Goal: Task Accomplishment & Management: Complete application form

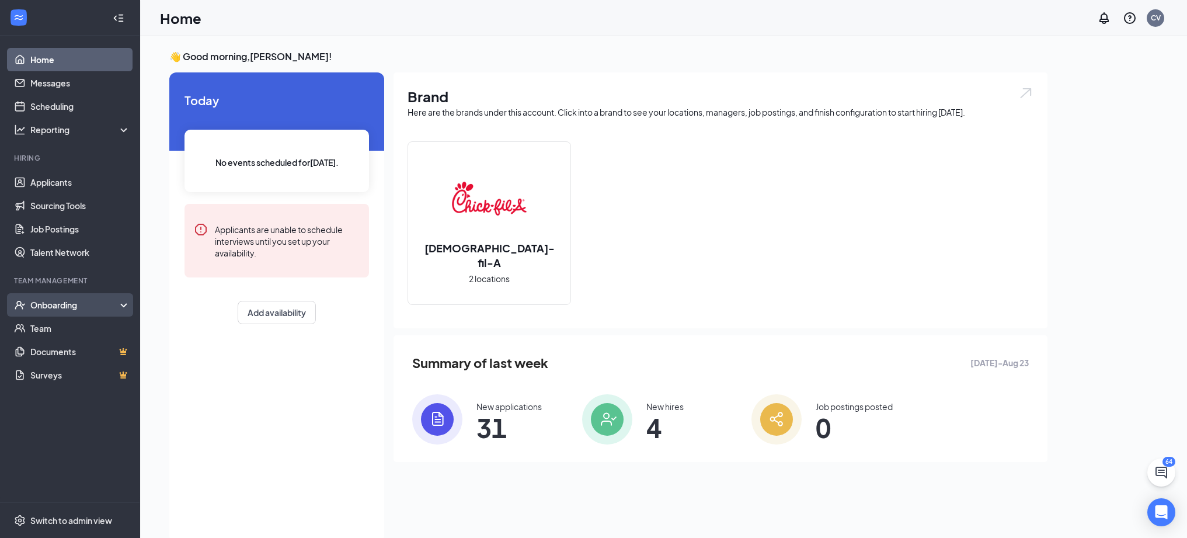
click at [85, 315] on div "Onboarding" at bounding box center [70, 304] width 140 height 23
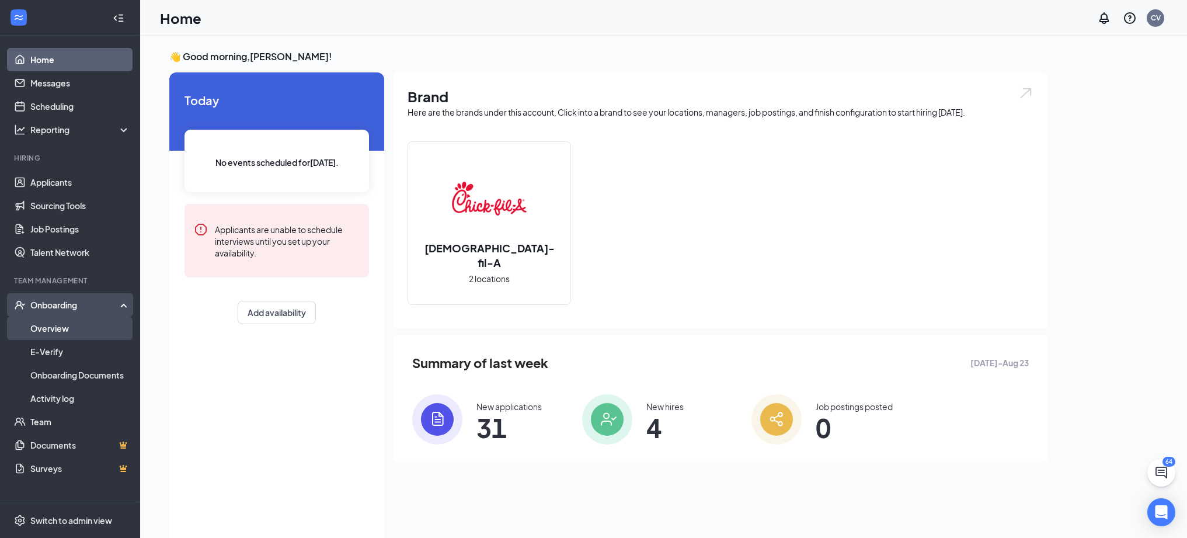
click at [92, 335] on link "Overview" at bounding box center [80, 327] width 100 height 23
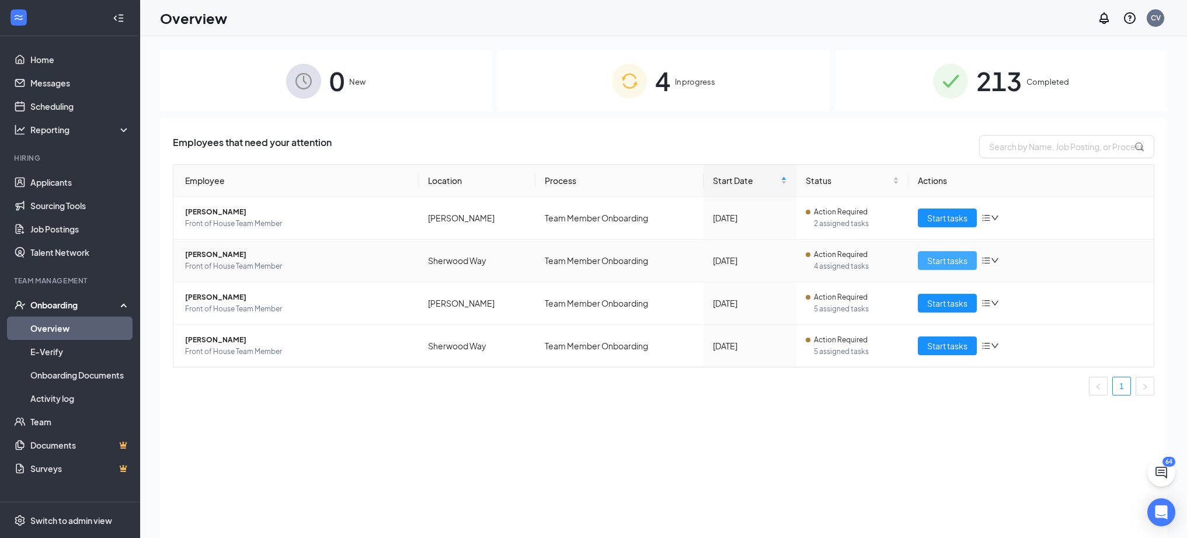
click at [936, 257] on span "Start tasks" at bounding box center [947, 260] width 40 height 13
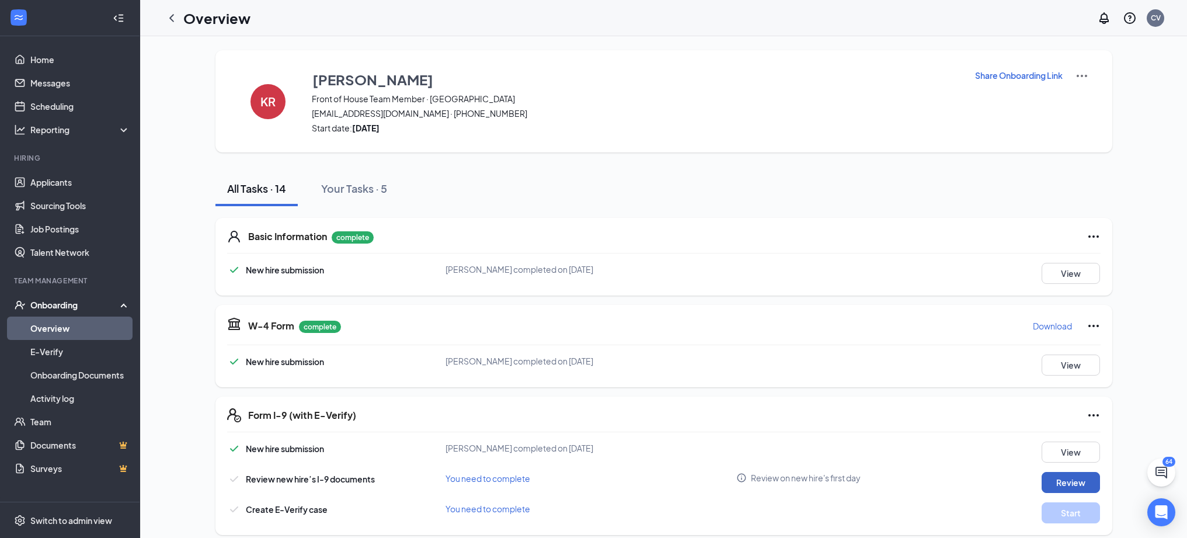
click at [1075, 487] on button "Review" at bounding box center [1070, 482] width 58 height 21
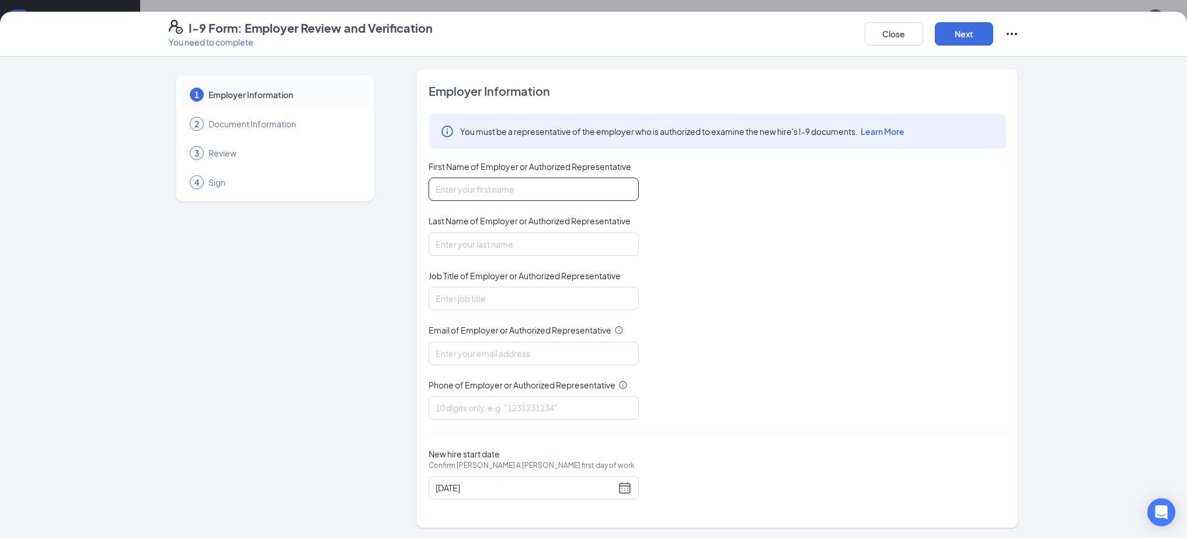
click at [482, 196] on input "First Name of Employer or Authorized Representative" at bounding box center [533, 188] width 210 height 23
type input "[PERSON_NAME]"
type input "Lira"
type input "Director"
type input "[EMAIL_ADDRESS][DOMAIN_NAME]"
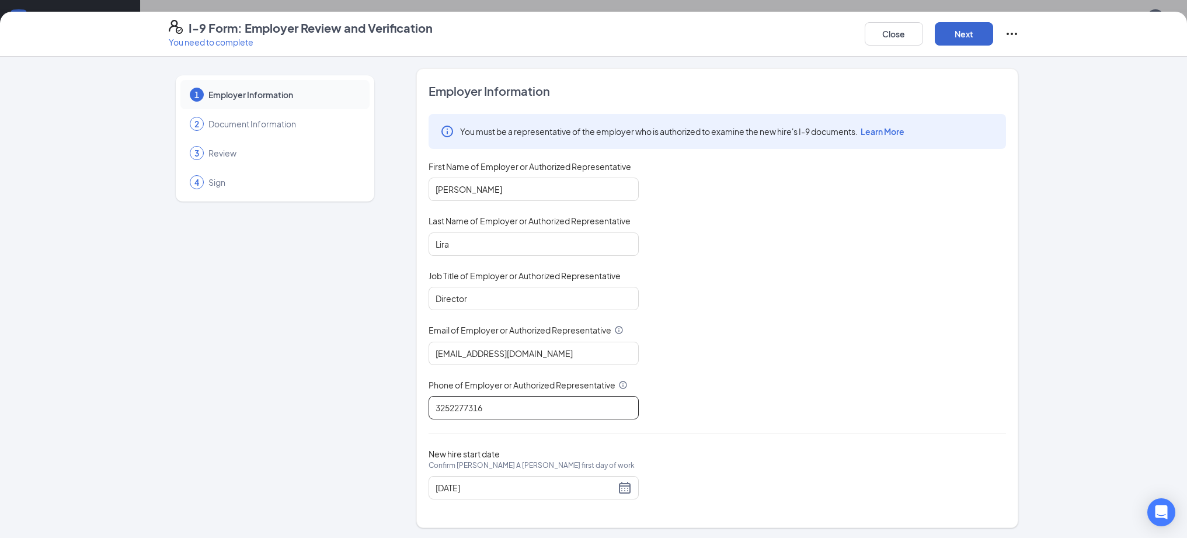
type input "3252277316"
click at [974, 40] on button "Next" at bounding box center [964, 33] width 58 height 23
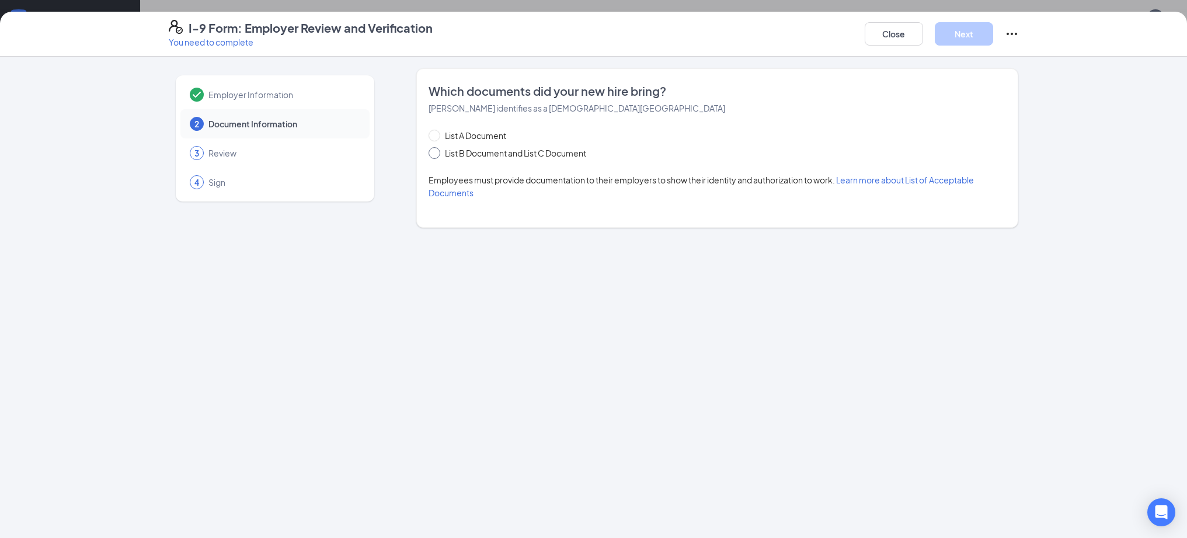
click at [514, 157] on span "List B Document and List C Document" at bounding box center [515, 153] width 151 height 13
click at [437, 155] on input "List B Document and List C Document" at bounding box center [432, 151] width 8 height 8
radio input "true"
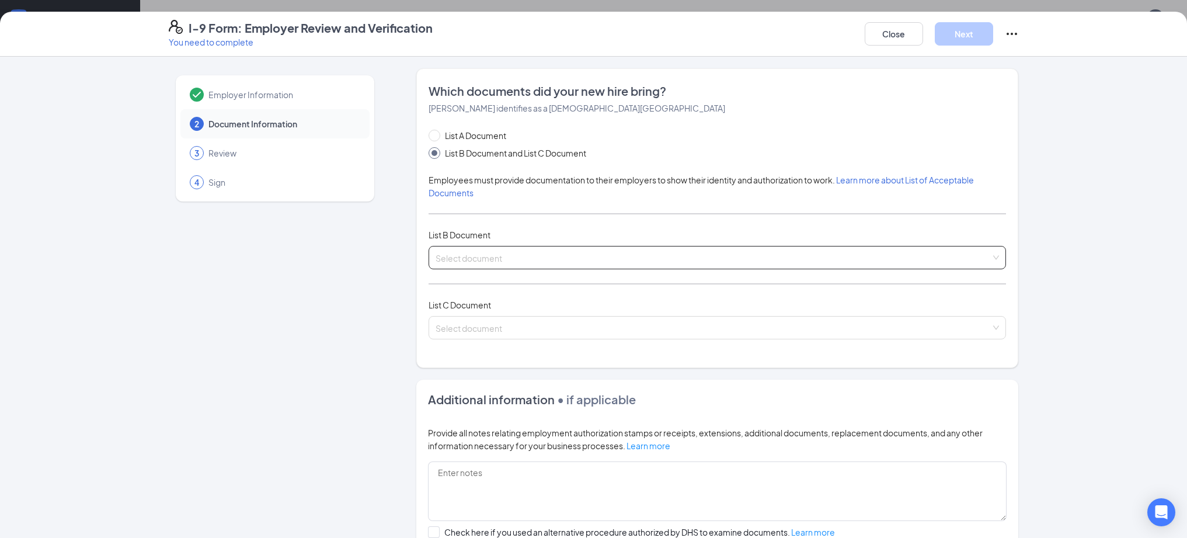
click at [489, 260] on input "search" at bounding box center [712, 255] width 555 height 18
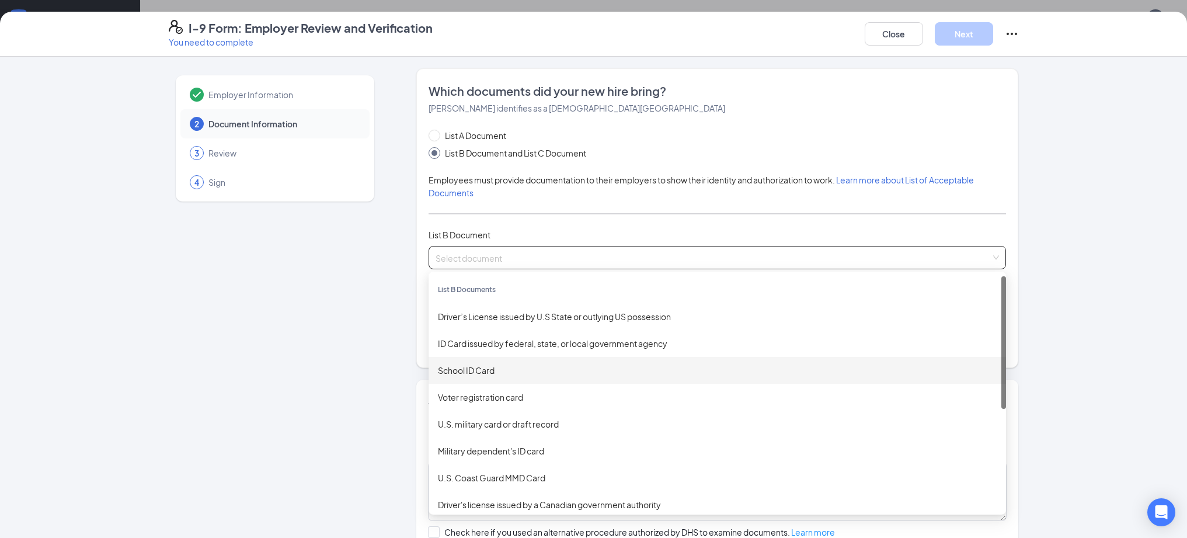
click at [497, 368] on div "School ID Card" at bounding box center [717, 370] width 559 height 13
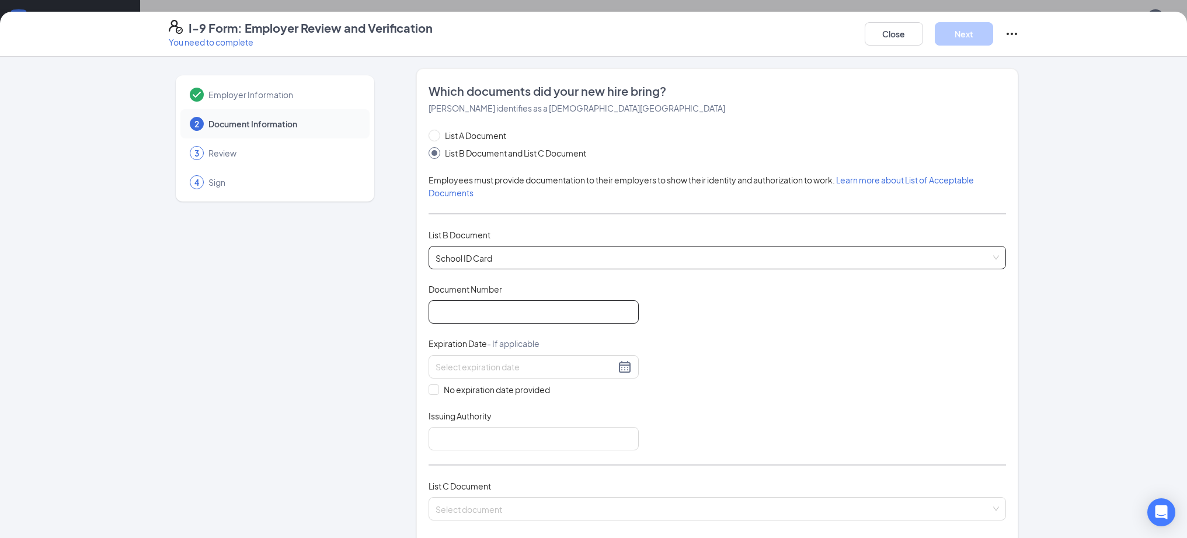
click at [503, 322] on input "Document Number" at bounding box center [533, 311] width 210 height 23
type input "100035976"
click at [428, 390] on input "No expiration date provided" at bounding box center [432, 388] width 8 height 8
checkbox input "true"
click at [471, 440] on input "Issuing Authority" at bounding box center [533, 440] width 210 height 23
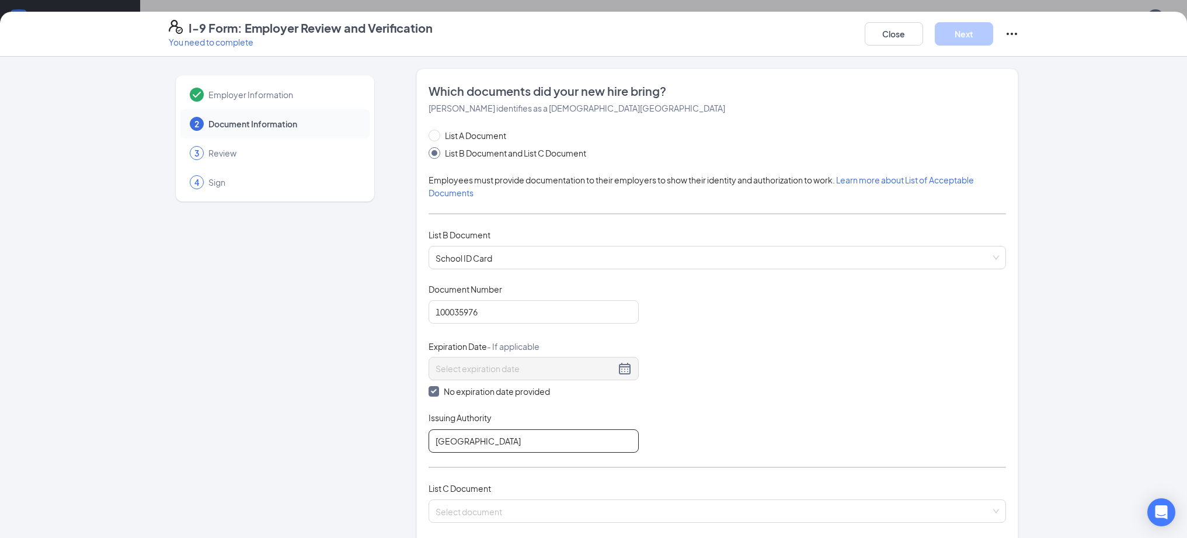
type input "[GEOGRAPHIC_DATA]"
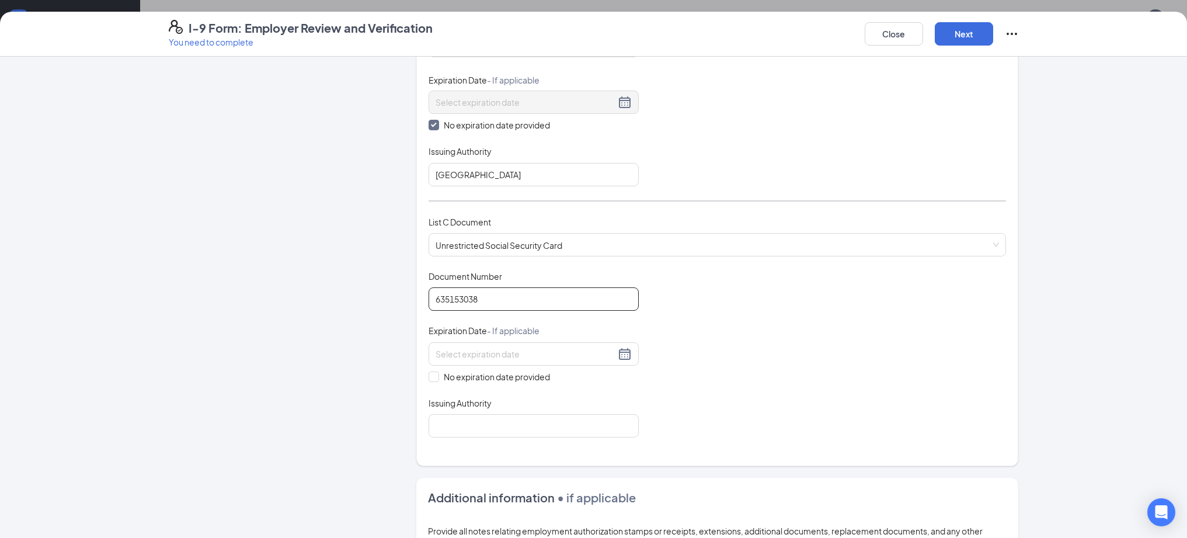
type input "635153038"
click at [430, 375] on input "No expiration date provided" at bounding box center [432, 375] width 8 height 8
checkbox input "true"
click at [463, 435] on input "Issuing Authority" at bounding box center [533, 427] width 210 height 23
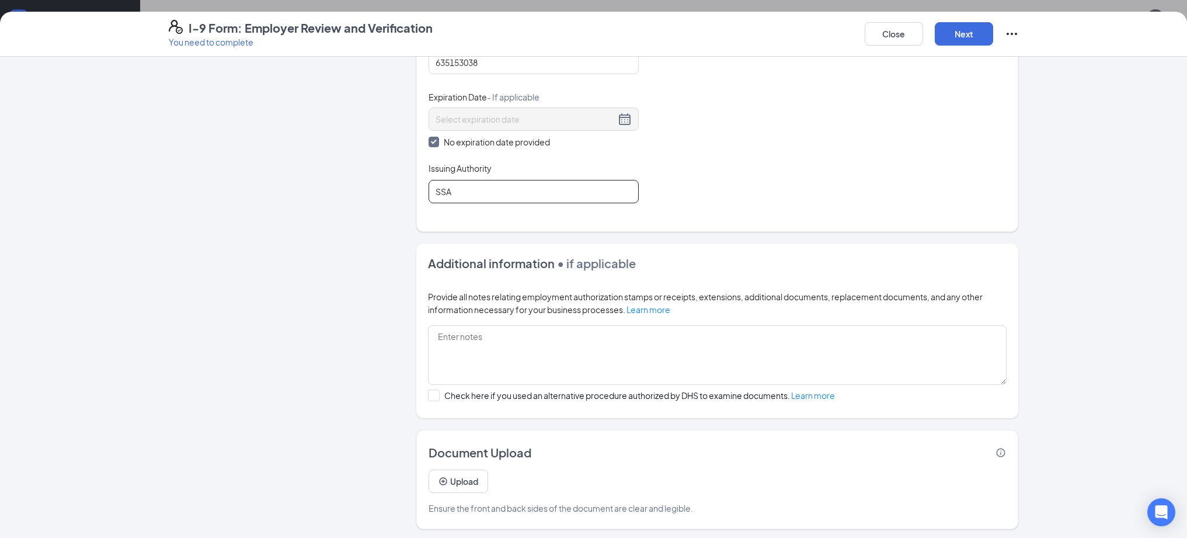
scroll to position [197, 0]
type input "SSA"
click at [976, 39] on button "Next" at bounding box center [964, 33] width 58 height 23
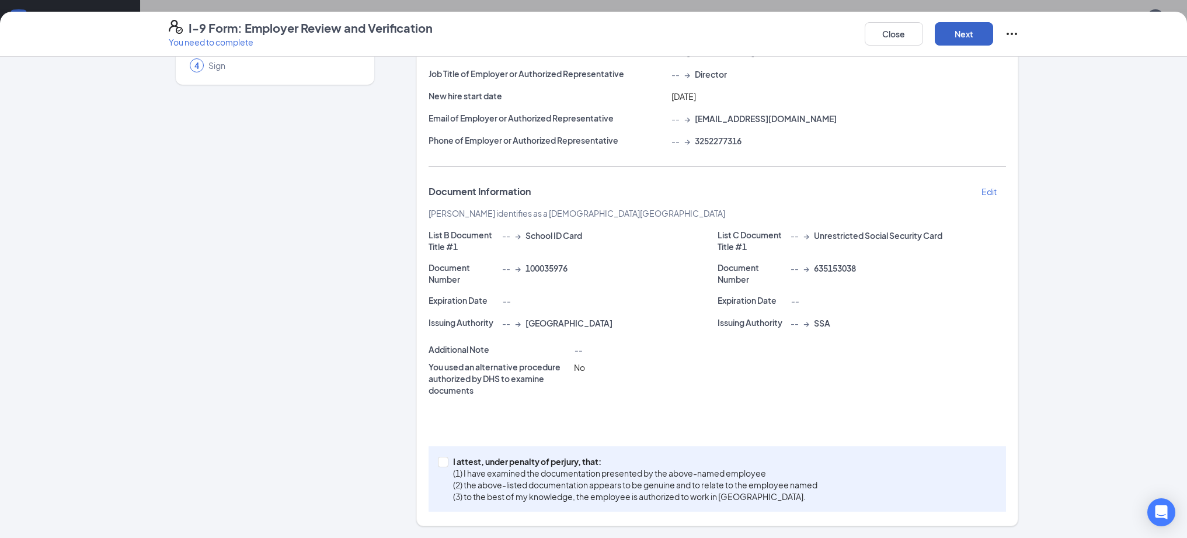
scroll to position [116, 0]
click at [510, 462] on p "I attest, under penalty of perjury, that:" at bounding box center [635, 463] width 364 height 12
click at [446, 462] on input "I attest, under penalty of [PERSON_NAME], that: (1) I have examined the documen…" at bounding box center [442, 462] width 8 height 8
checkbox input "true"
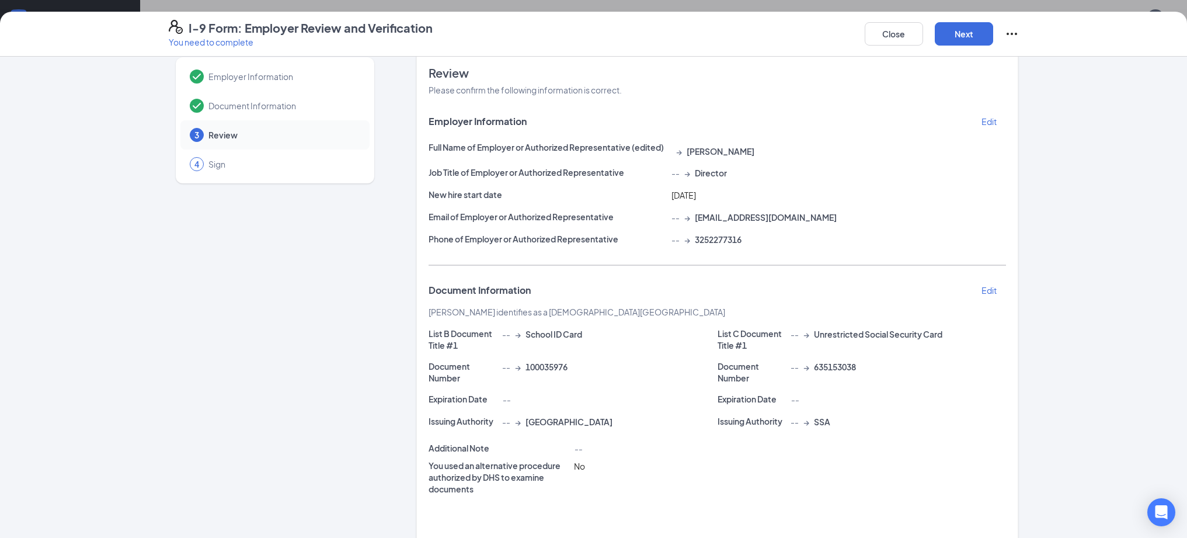
scroll to position [0, 0]
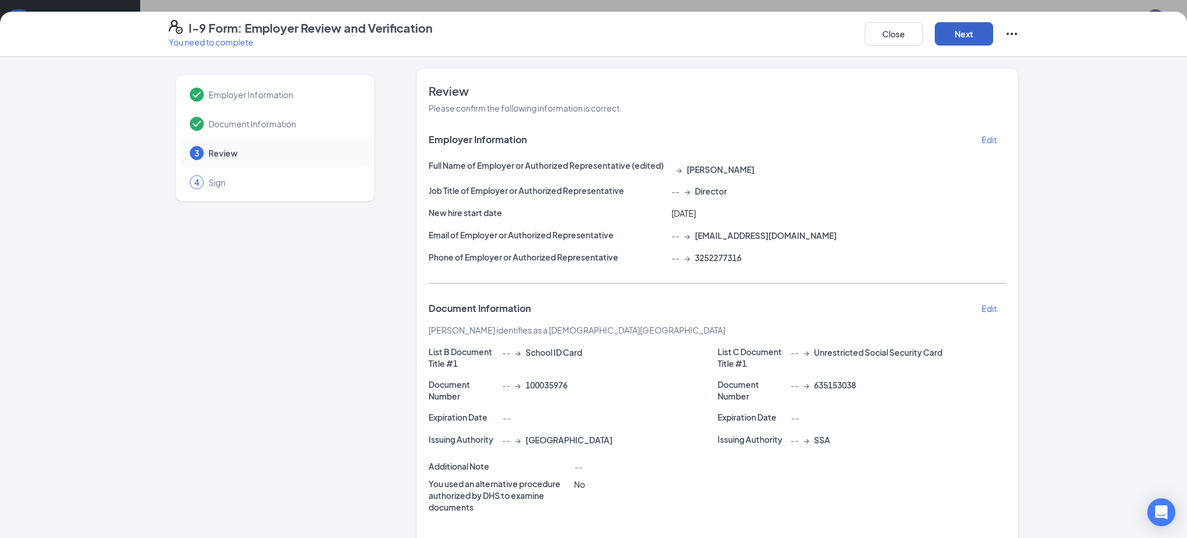
click at [959, 34] on button "Next" at bounding box center [964, 33] width 58 height 23
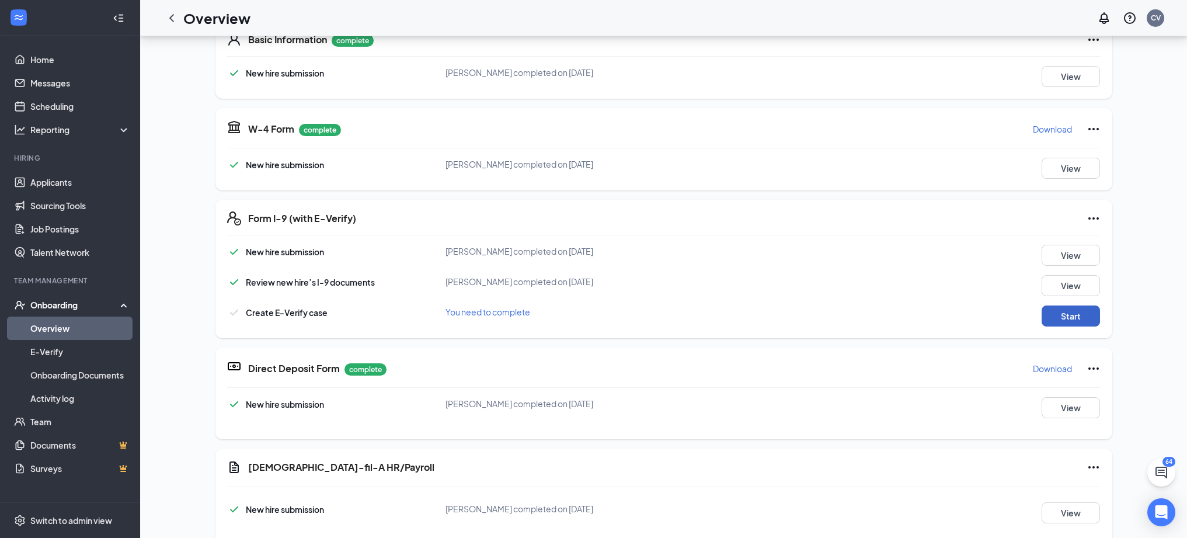
click at [1051, 318] on button "Start" at bounding box center [1070, 315] width 58 height 21
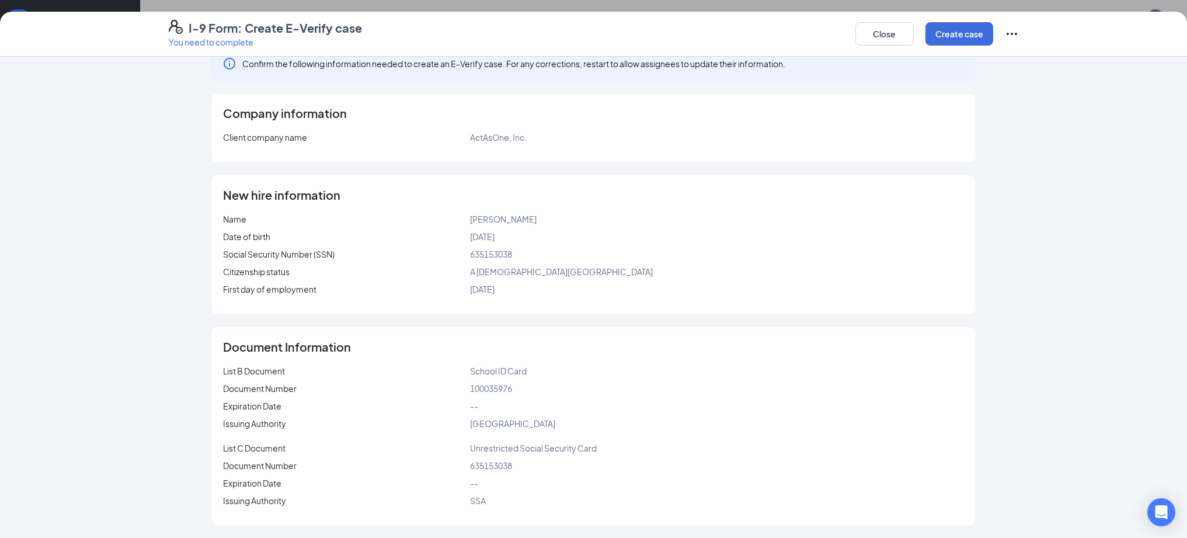
scroll to position [210, 0]
click at [947, 32] on button "Create case" at bounding box center [959, 33] width 68 height 23
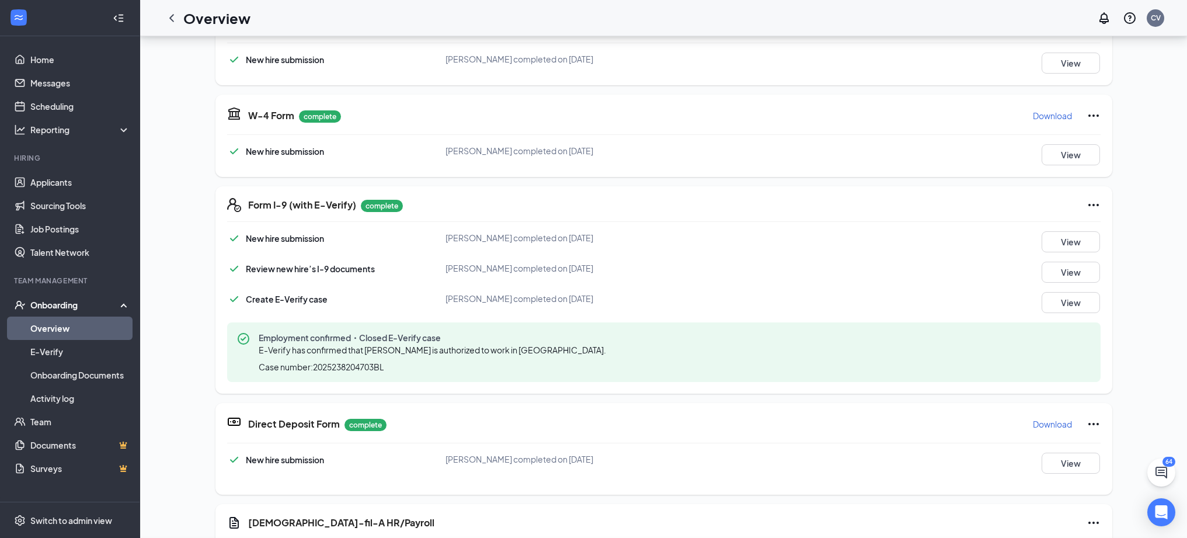
scroll to position [166, 0]
click at [1057, 420] on p "Download" at bounding box center [1052, 424] width 39 height 12
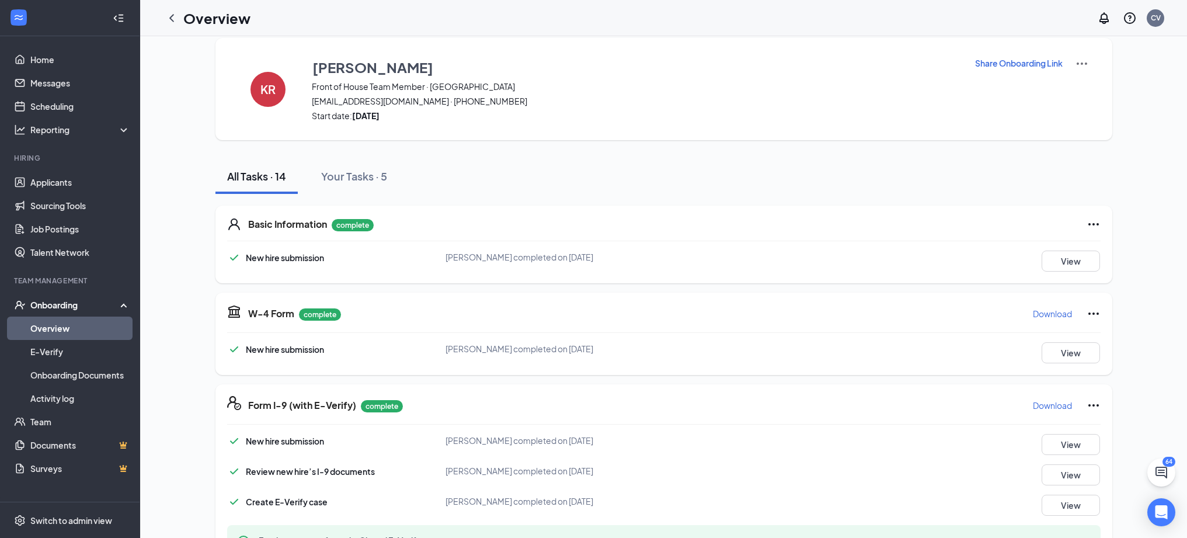
scroll to position [13, 0]
click at [1040, 405] on p "Download" at bounding box center [1052, 405] width 39 height 12
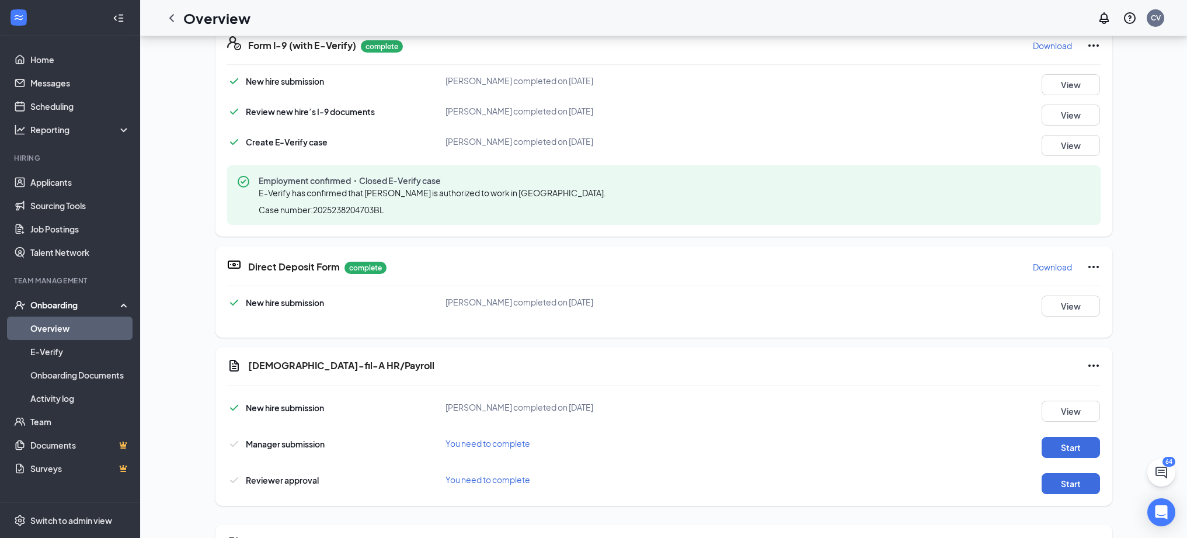
scroll to position [180, 0]
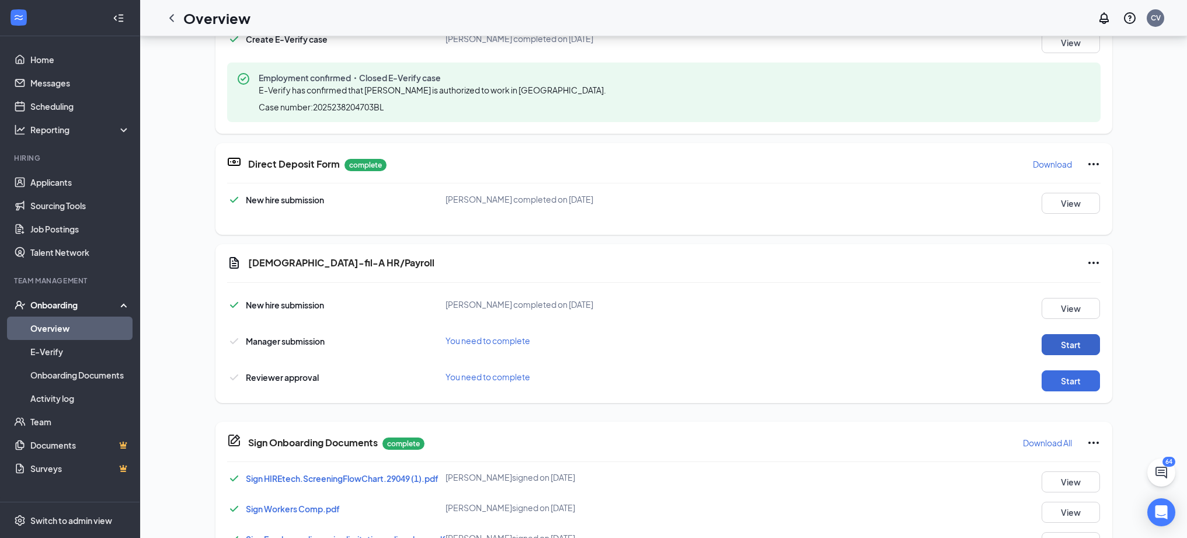
click at [1079, 345] on button "Start" at bounding box center [1070, 344] width 58 height 21
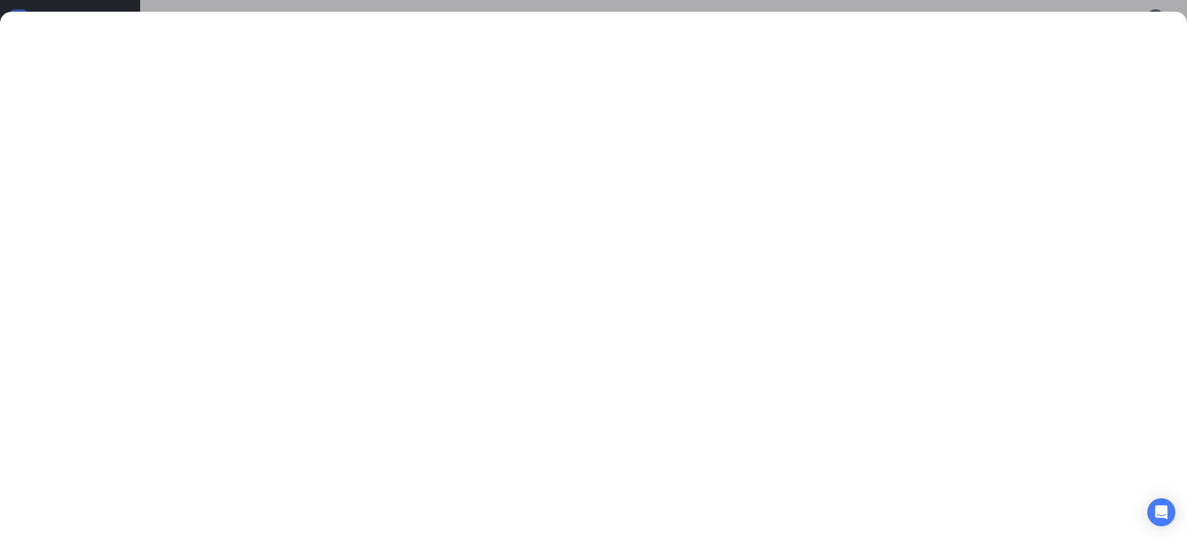
scroll to position [345, 0]
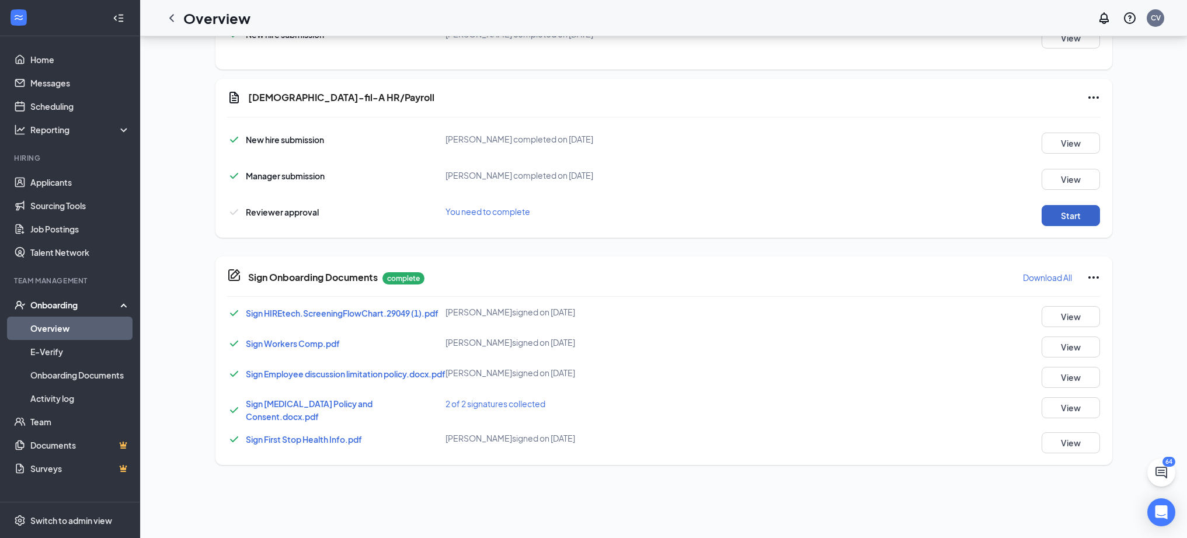
click at [1069, 217] on button "Start" at bounding box center [1070, 215] width 58 height 21
click at [1071, 411] on button "View" at bounding box center [1070, 407] width 58 height 21
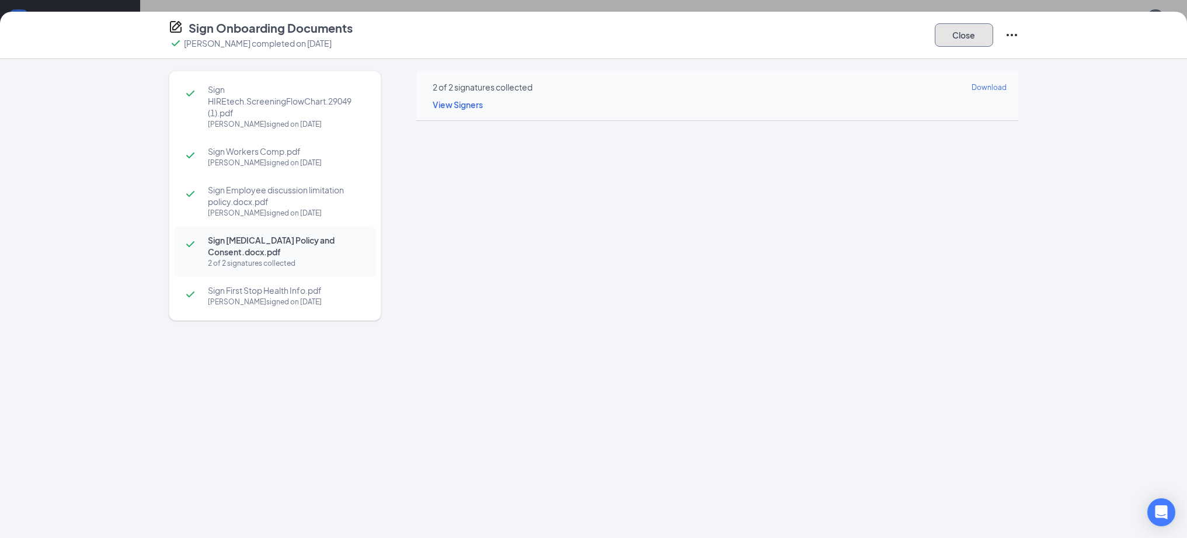
click at [955, 44] on button "Close" at bounding box center [964, 34] width 58 height 23
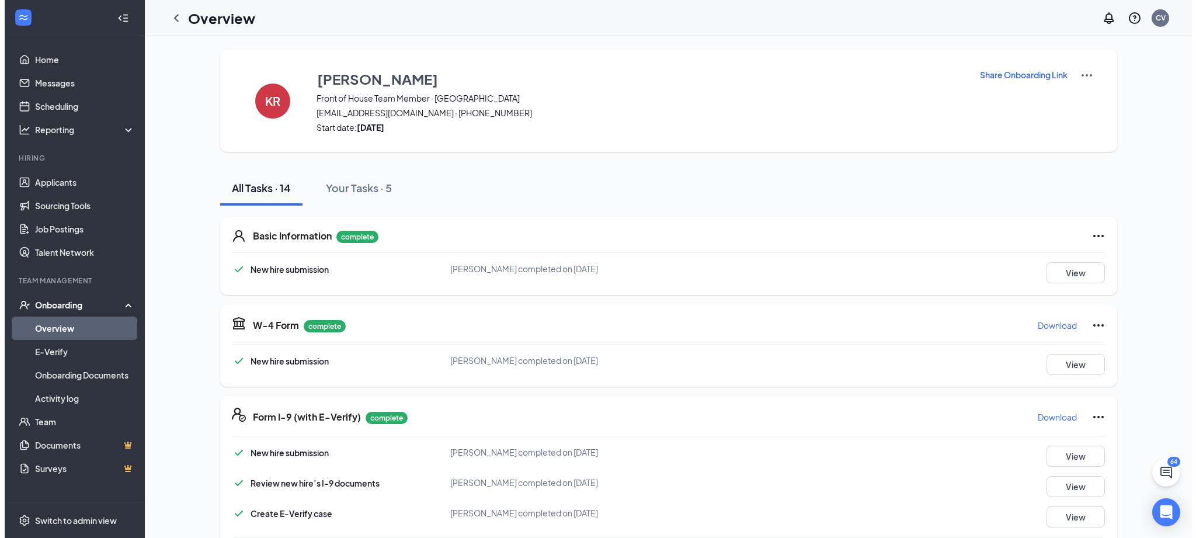
scroll to position [0, 0]
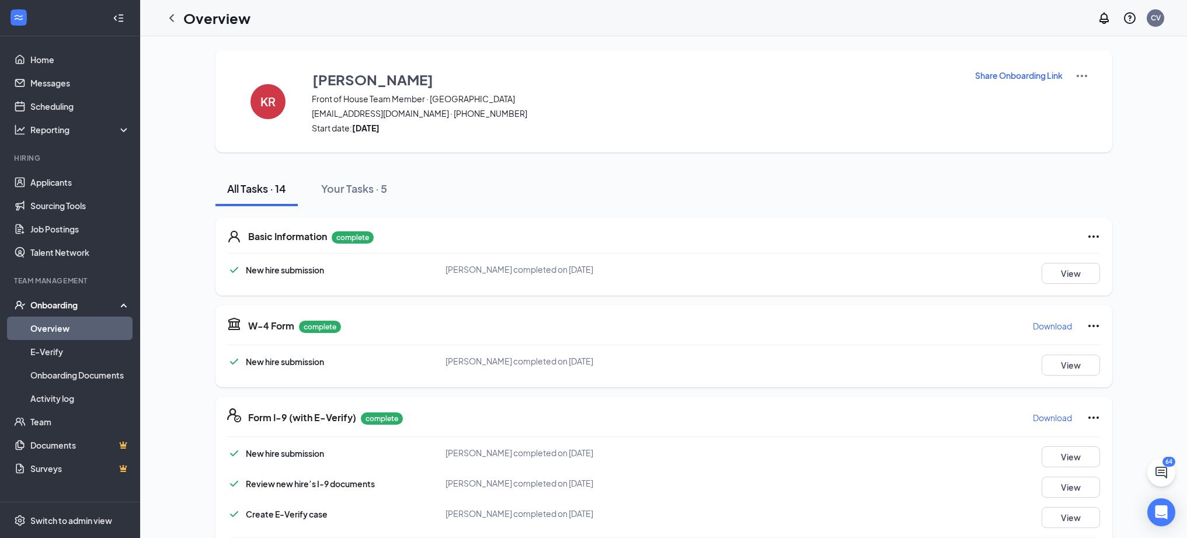
click at [182, 23] on div "Overview" at bounding box center [205, 17] width 90 height 23
click at [172, 19] on icon "ChevronLeft" at bounding box center [171, 18] width 5 height 8
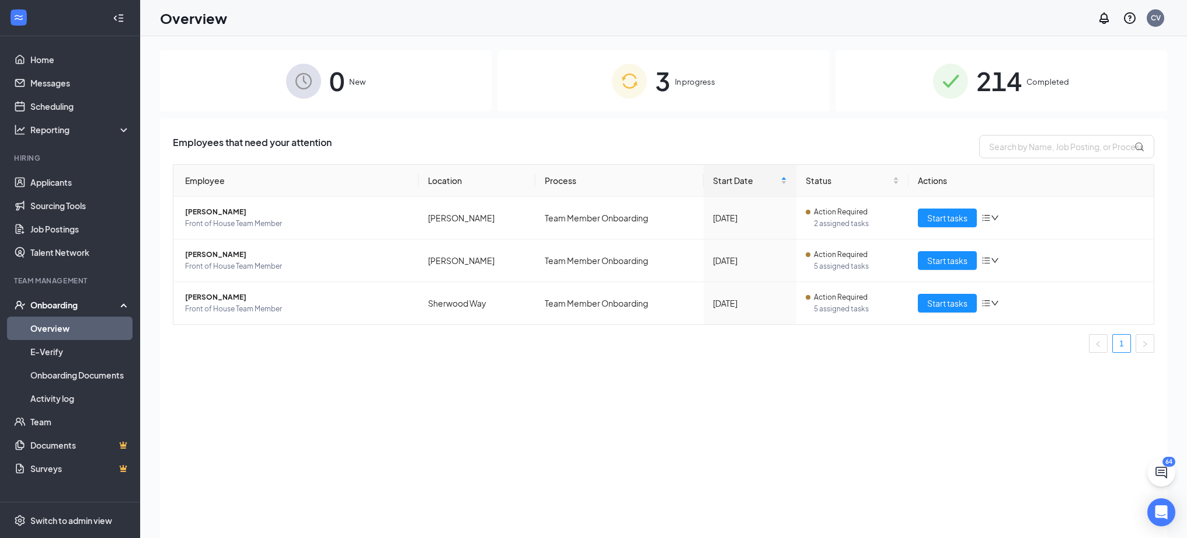
click at [942, 96] on img at bounding box center [950, 81] width 35 height 35
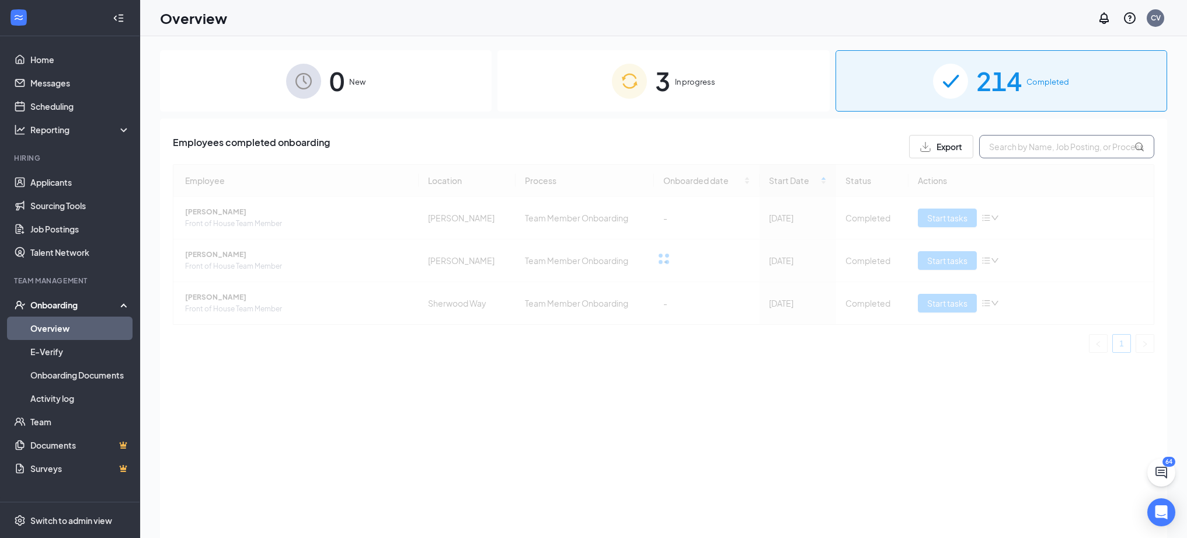
click at [1002, 148] on input "text" at bounding box center [1066, 146] width 175 height 23
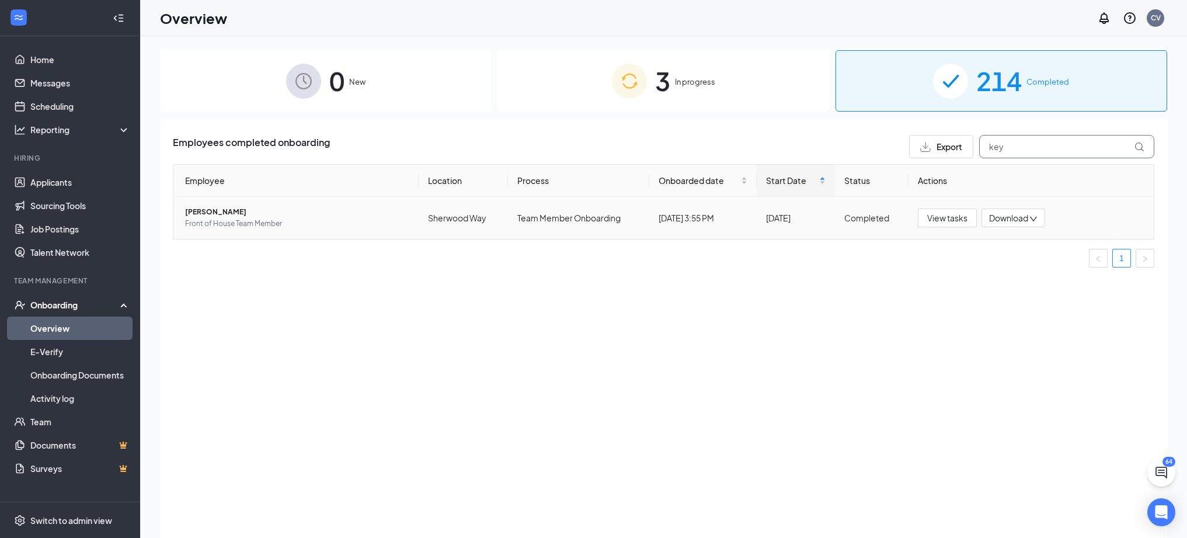
type input "key"
click at [219, 208] on span "[PERSON_NAME]" at bounding box center [297, 212] width 224 height 12
